Goal: Transaction & Acquisition: Purchase product/service

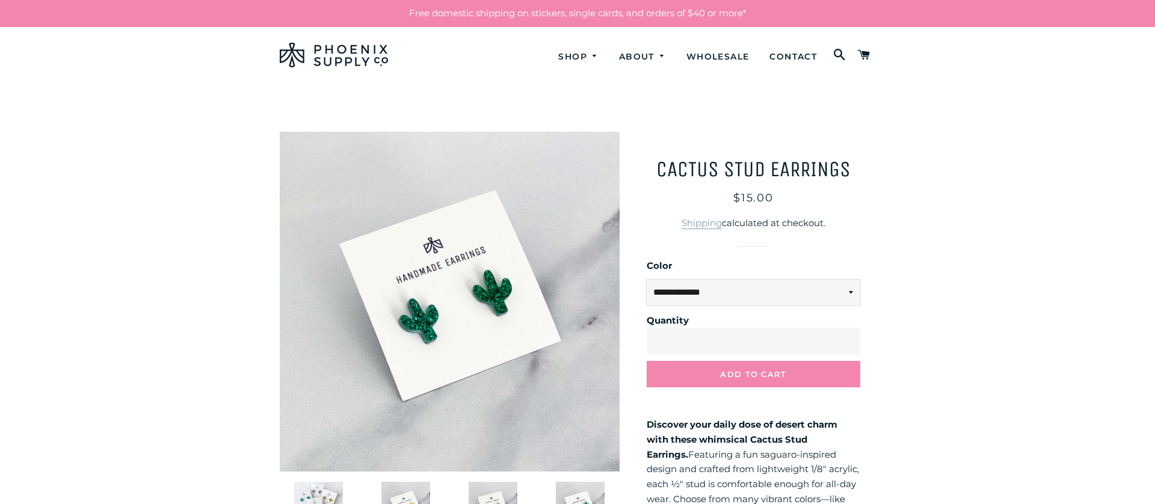
click at [725, 294] on select "**********" at bounding box center [754, 293] width 214 height 26
select select "**********"
click at [647, 280] on select "**********" at bounding box center [754, 293] width 214 height 26
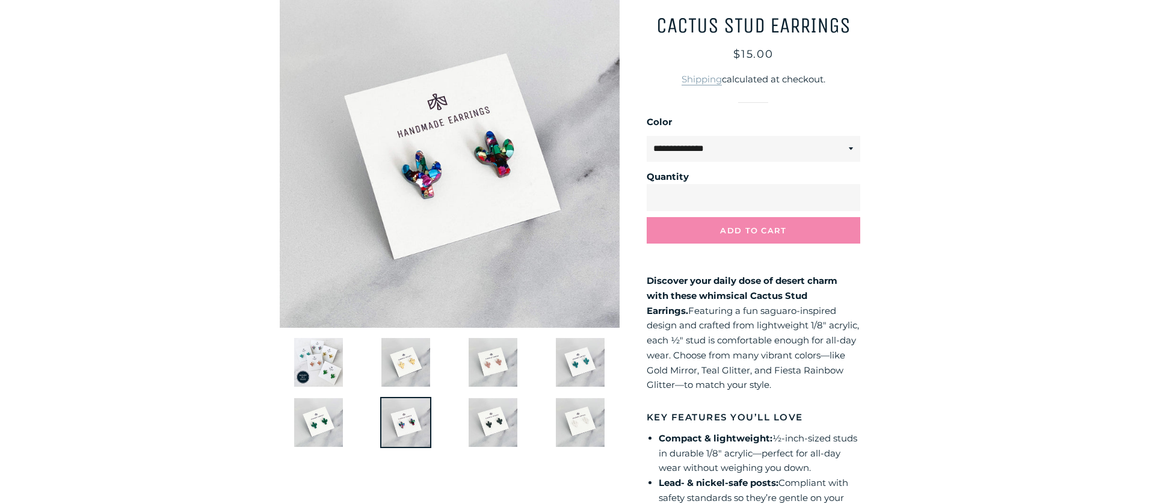
scroll to position [158, 0]
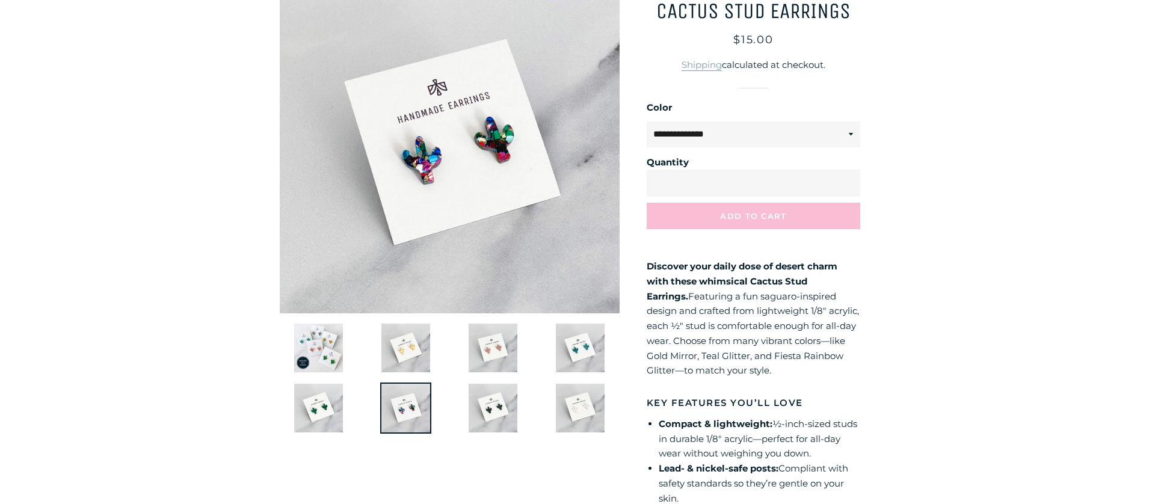
click at [693, 209] on button "Add to Cart" at bounding box center [754, 216] width 214 height 26
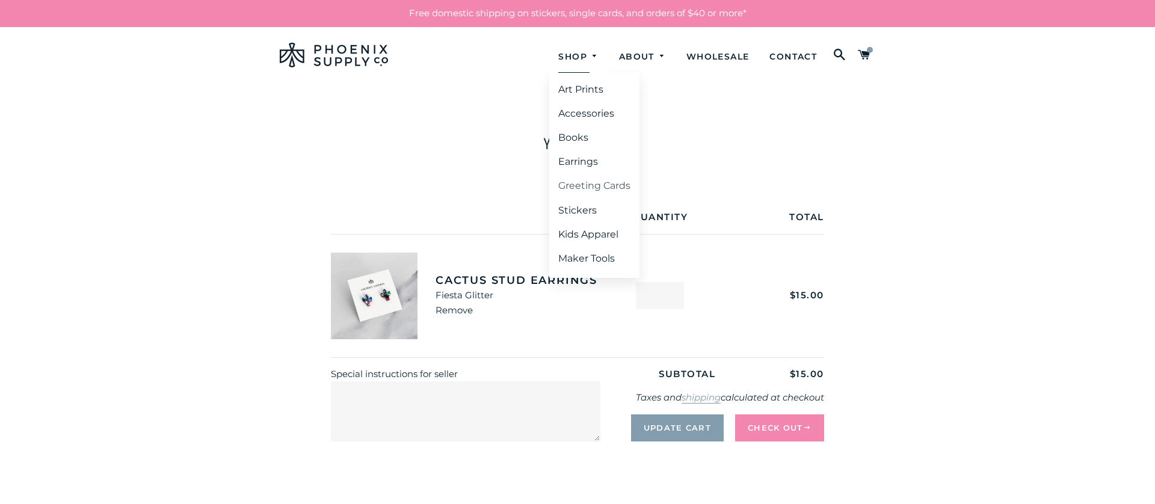
click at [589, 182] on link "Greeting Cards" at bounding box center [594, 186] width 90 height 22
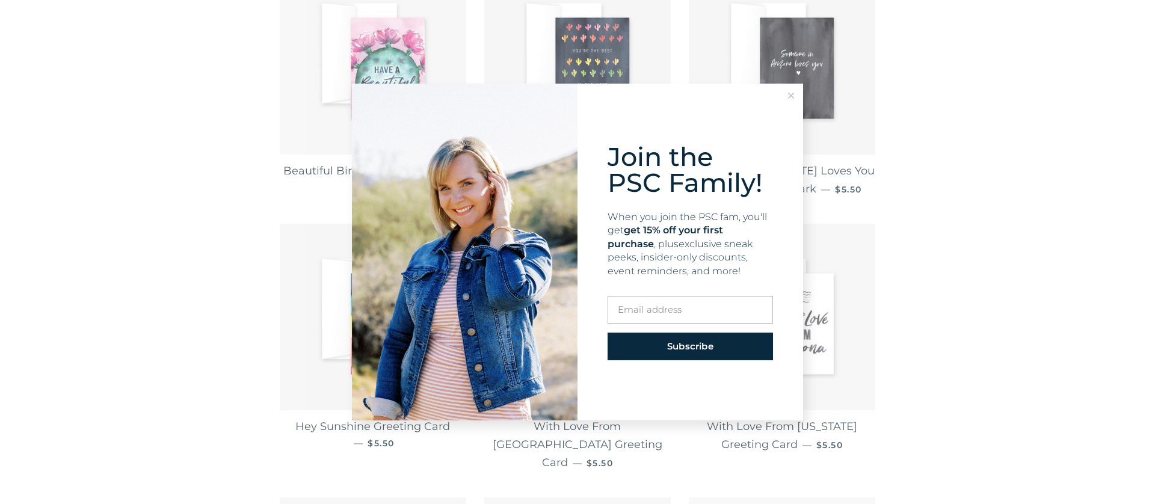
scroll to position [652, 0]
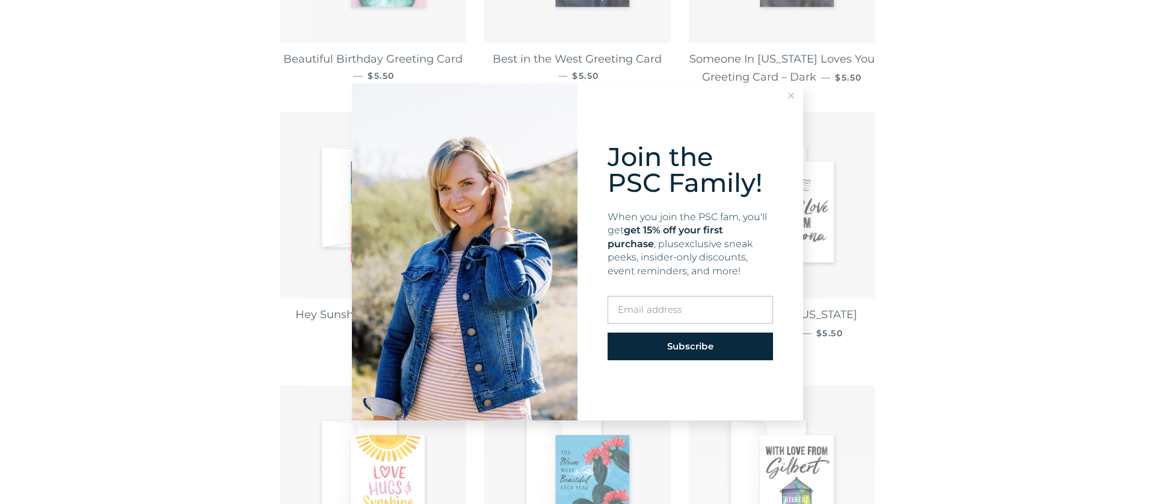
click at [792, 96] on line at bounding box center [791, 95] width 5 height 5
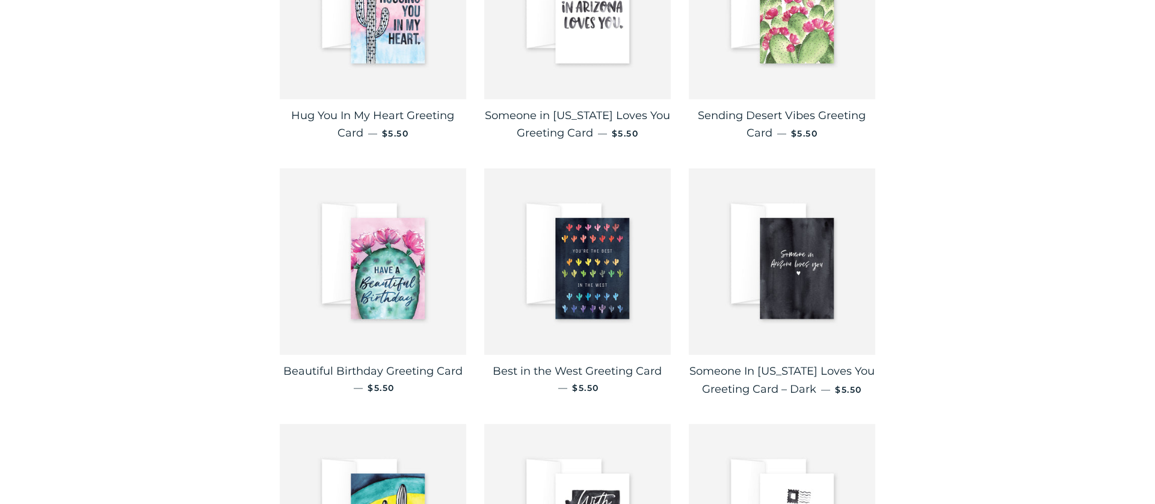
scroll to position [0, 0]
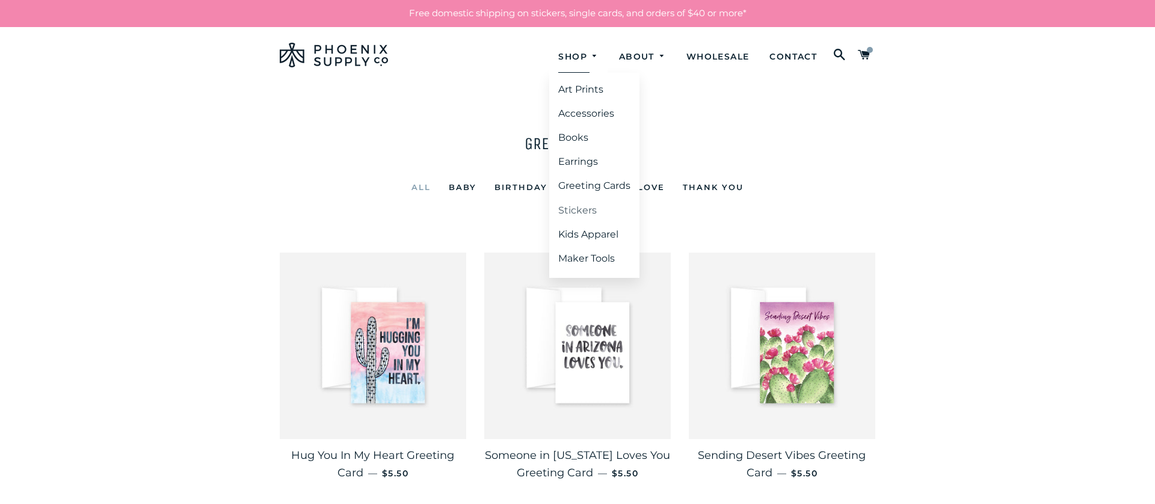
click at [572, 208] on link "Stickers" at bounding box center [594, 211] width 90 height 22
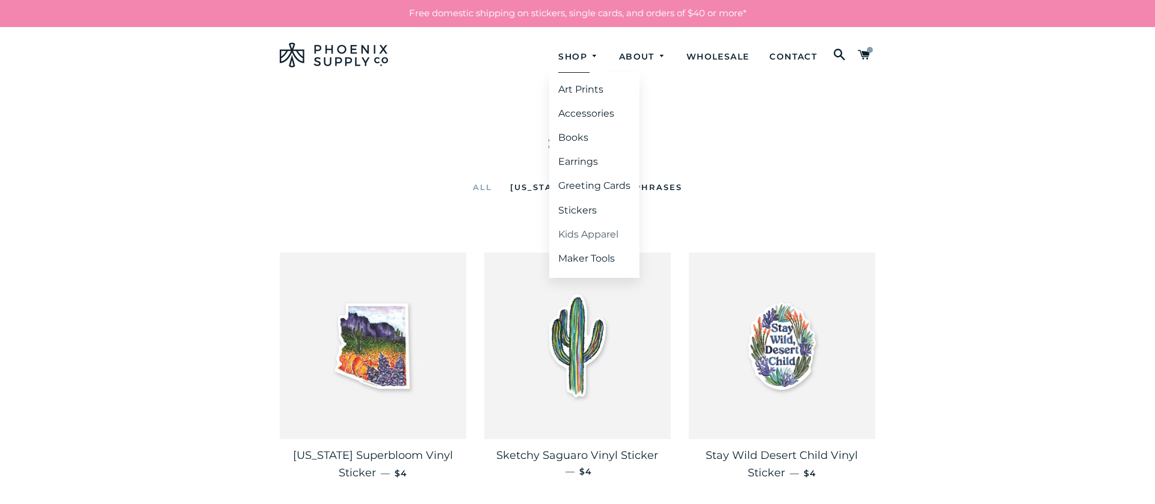
click at [579, 233] on link "Kids Apparel" at bounding box center [594, 235] width 90 height 22
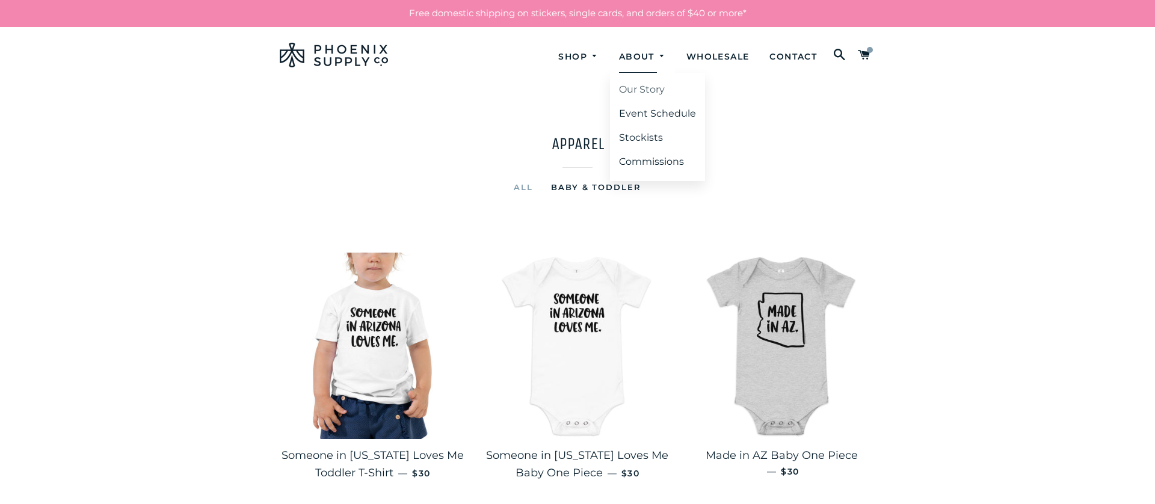
click at [629, 94] on link "Our Story" at bounding box center [657, 90] width 95 height 22
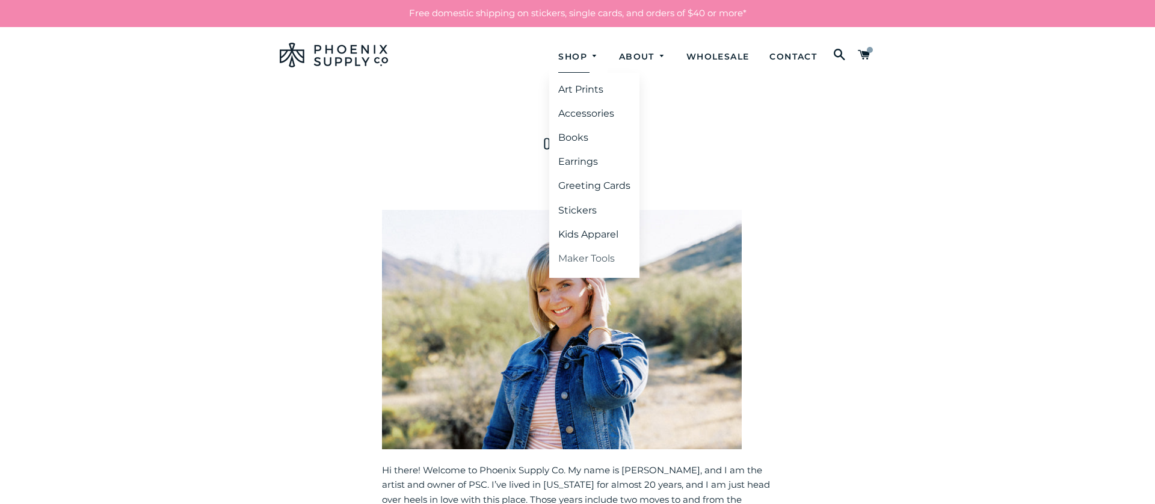
click at [585, 255] on link "Maker Tools" at bounding box center [594, 259] width 90 height 22
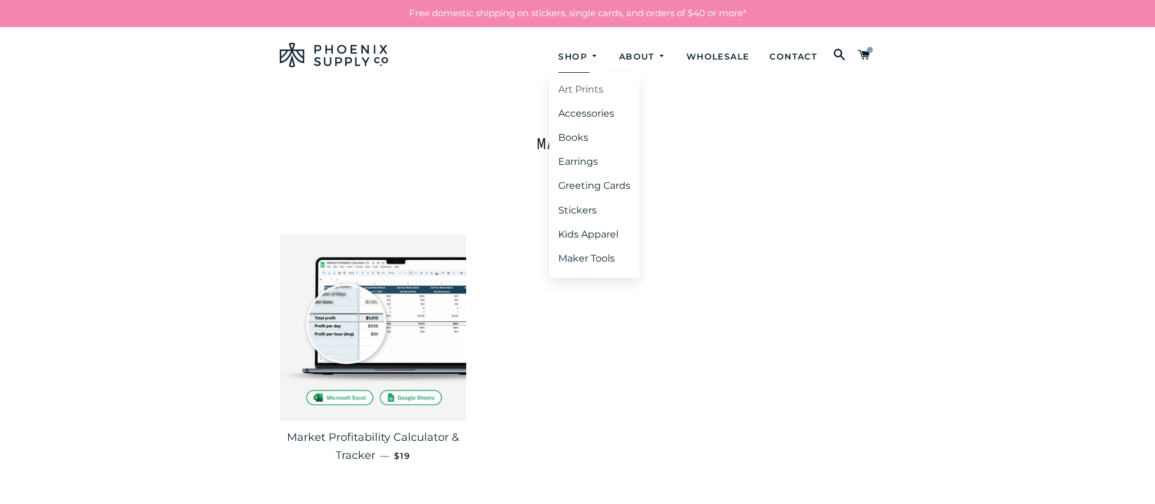
click at [571, 87] on link "Art Prints" at bounding box center [594, 90] width 90 height 22
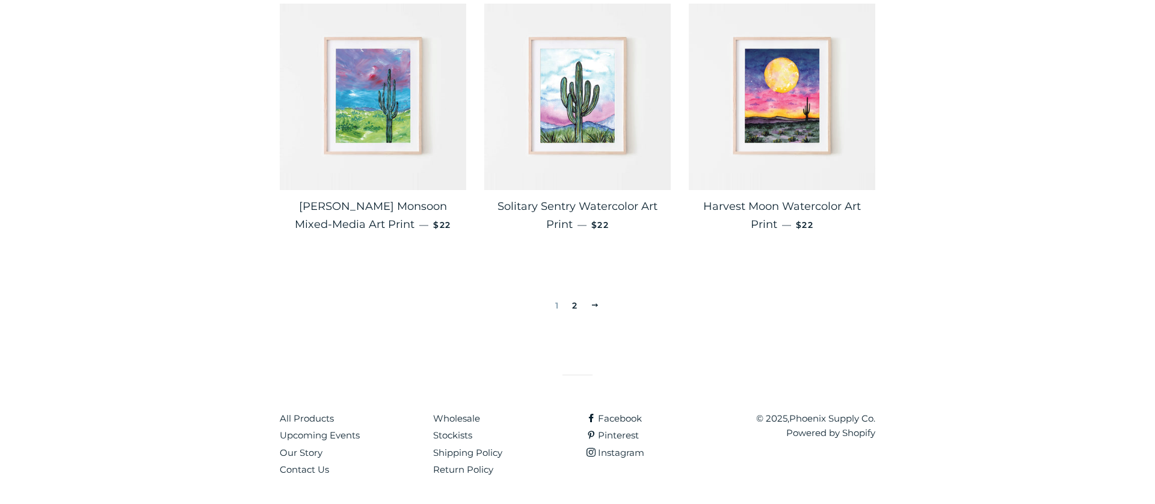
scroll to position [2041, 0]
click at [575, 303] on link "2" at bounding box center [574, 305] width 15 height 18
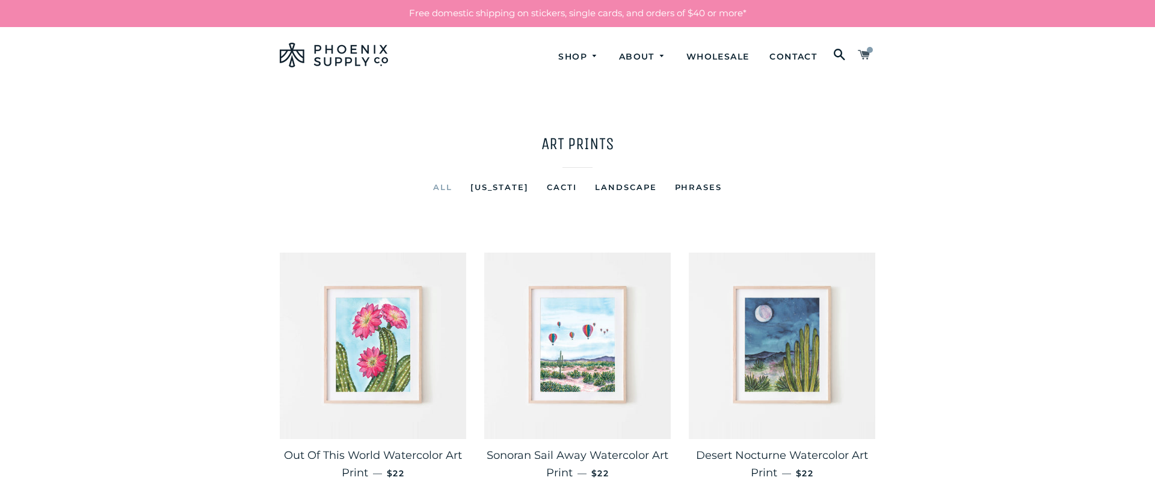
click at [862, 55] on span at bounding box center [864, 55] width 13 height 20
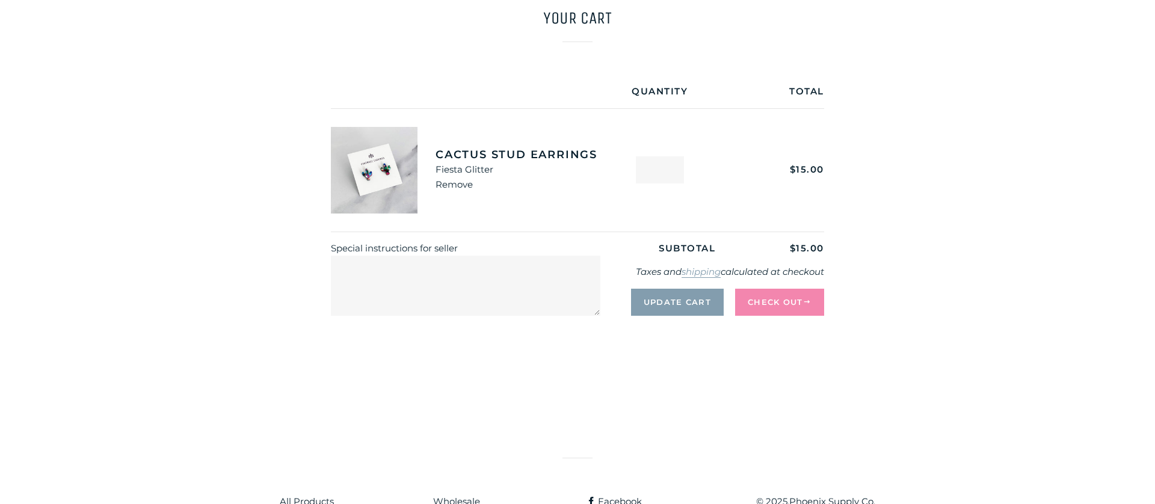
scroll to position [189, 0]
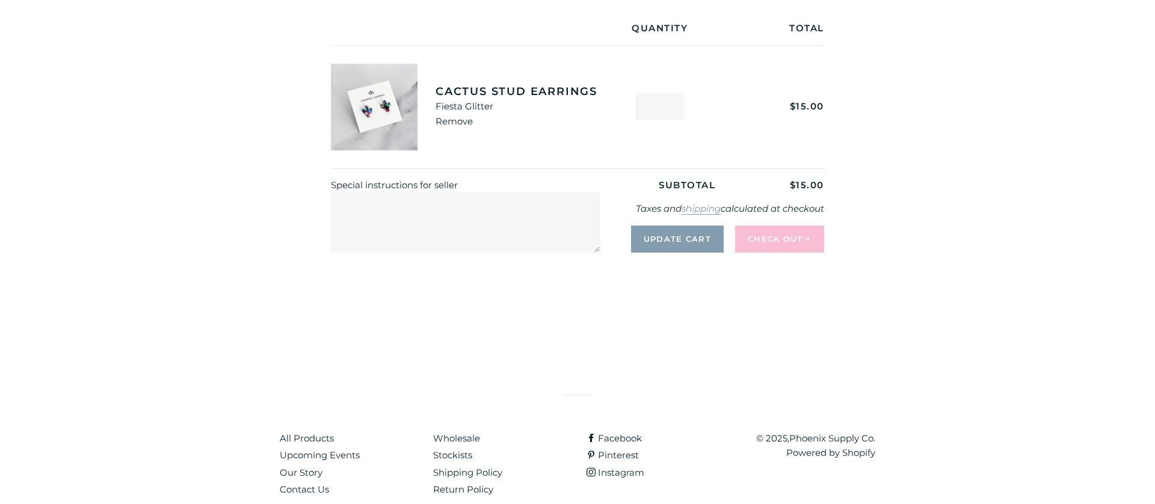
click at [804, 233] on button "Check Out" at bounding box center [779, 239] width 89 height 26
